Goal: Transaction & Acquisition: Subscribe to service/newsletter

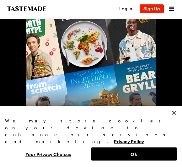
scroll to position [377, 0]
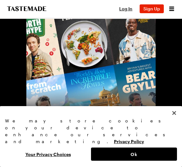
click at [130, 151] on button "Ok" at bounding box center [134, 153] width 86 height 13
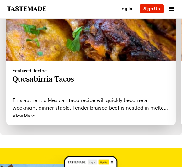
scroll to position [961, 0]
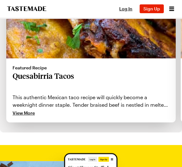
click at [172, 11] on icon "Open menu" at bounding box center [172, 9] width 8 height 8
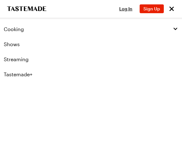
click at [14, 44] on link "Shows" at bounding box center [91, 44] width 182 height 15
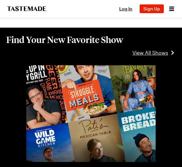
scroll to position [159, 0]
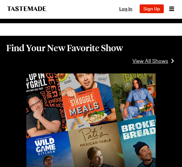
click at [125, 11] on span "Log In" at bounding box center [125, 8] width 13 height 5
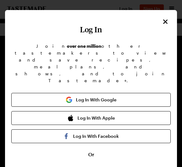
click at [166, 20] on icon "Close" at bounding box center [165, 21] width 4 height 4
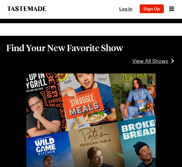
click at [159, 8] on span "Sign Up" at bounding box center [151, 8] width 17 height 5
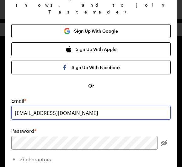
scroll to position [69, 0]
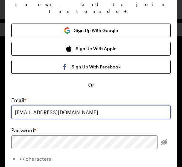
type input "simah@me.com"
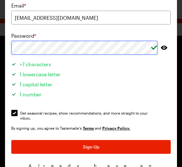
scroll to position [168, 0]
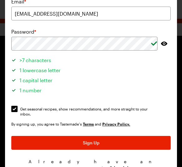
click at [134, 136] on button "Sign Up" at bounding box center [90, 143] width 159 height 14
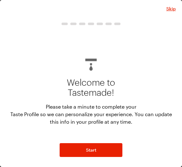
click at [98, 154] on button "Start" at bounding box center [91, 150] width 63 height 14
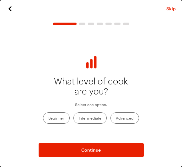
click at [91, 116] on label "Intermediate" at bounding box center [89, 117] width 33 height 11
click at [79, 118] on input "Intermediate" at bounding box center [79, 118] width 0 height 0
click at [65, 154] on button "Continue" at bounding box center [91, 150] width 105 height 14
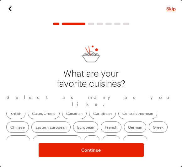
scroll to position [19, 0]
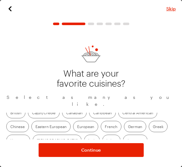
click at [101, 123] on label "French" at bounding box center [111, 126] width 21 height 11
click at [105, 127] on input "French" at bounding box center [105, 127] width 0 height 0
click at [73, 125] on label "European" at bounding box center [85, 126] width 25 height 11
click at [77, 127] on input "European" at bounding box center [77, 127] width 0 height 0
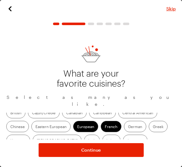
click at [148, 123] on label "Greek" at bounding box center [157, 126] width 19 height 11
click at [153, 127] on input "Greek" at bounding box center [153, 127] width 0 height 0
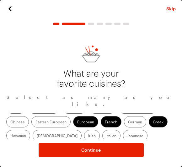
scroll to position [26, 0]
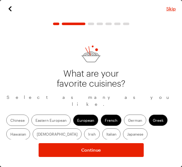
click at [111, 142] on label "Mediterranean" at bounding box center [126, 147] width 34 height 11
click at [113, 148] on input "Mediterranean" at bounding box center [113, 148] width 0 height 0
click at [102, 132] on label "Italian" at bounding box center [111, 133] width 18 height 11
click at [106, 134] on input "Italian" at bounding box center [106, 134] width 0 height 0
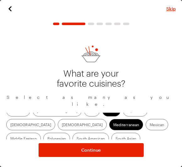
scroll to position [48, 0]
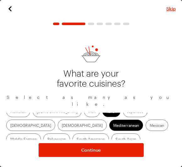
click at [23, 133] on label "Middle Eastern" at bounding box center [23, 138] width 34 height 11
click at [10, 139] on Eastern "Middle Eastern" at bounding box center [10, 139] width 0 height 0
click at [133, 151] on button "Continue" at bounding box center [91, 150] width 105 height 14
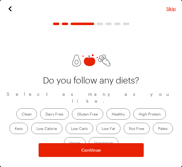
click at [120, 153] on button "Continue" at bounding box center [91, 150] width 105 height 14
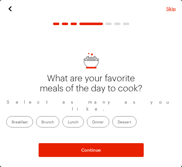
click at [109, 116] on label "Dinner" at bounding box center [98, 121] width 22 height 11
click at [92, 122] on input "Dinner" at bounding box center [92, 122] width 0 height 0
click at [90, 156] on button "Continue" at bounding box center [91, 150] width 105 height 14
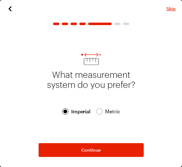
click at [96, 155] on button "Continue" at bounding box center [91, 150] width 105 height 14
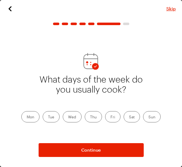
click at [115, 116] on label "Fri" at bounding box center [112, 116] width 15 height 11
click at [110, 117] on input "Fri" at bounding box center [110, 117] width 0 height 0
click at [96, 118] on label "Thu" at bounding box center [93, 116] width 17 height 11
click at [90, 117] on input "Thu" at bounding box center [90, 117] width 0 height 0
click at [116, 120] on label "Fri" at bounding box center [112, 116] width 15 height 11
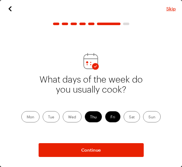
click at [110, 117] on input "Fri" at bounding box center [110, 117] width 0 height 0
click at [133, 117] on label "Sat" at bounding box center [131, 116] width 16 height 11
click at [129, 117] on input "Sat" at bounding box center [129, 117] width 0 height 0
click at [112, 154] on button "Continue" at bounding box center [91, 150] width 105 height 14
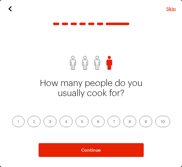
click at [62, 122] on label "4" at bounding box center [66, 121] width 13 height 11
click at [65, 122] on input "4" at bounding box center [65, 122] width 0 height 0
click at [112, 154] on button "Continue" at bounding box center [91, 150] width 105 height 14
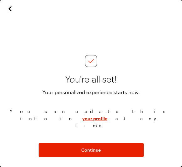
click at [92, 152] on span "Continue" at bounding box center [90, 150] width 19 height 6
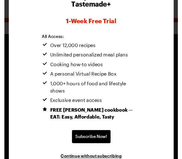
scroll to position [112, 0]
